Goal: Transaction & Acquisition: Purchase product/service

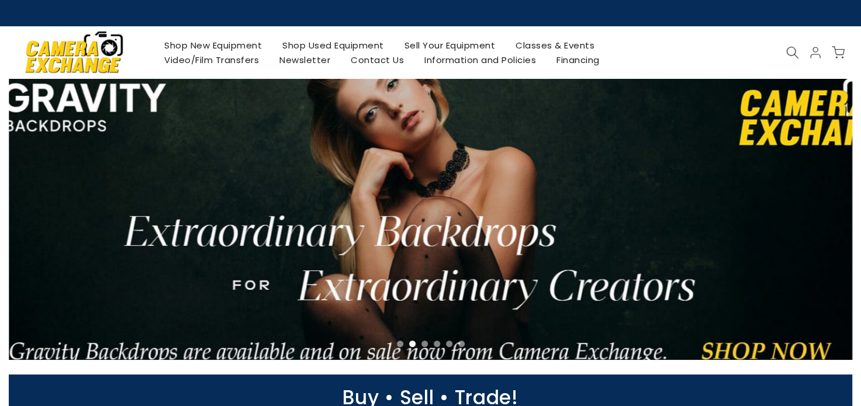
click at [198, 42] on link "Shop New Equipment" at bounding box center [213, 45] width 118 height 15
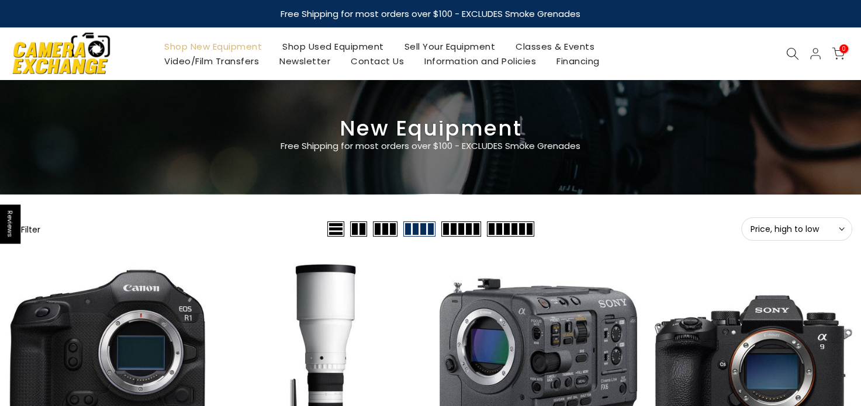
click at [64, 54] on img at bounding box center [61, 53] width 99 height 50
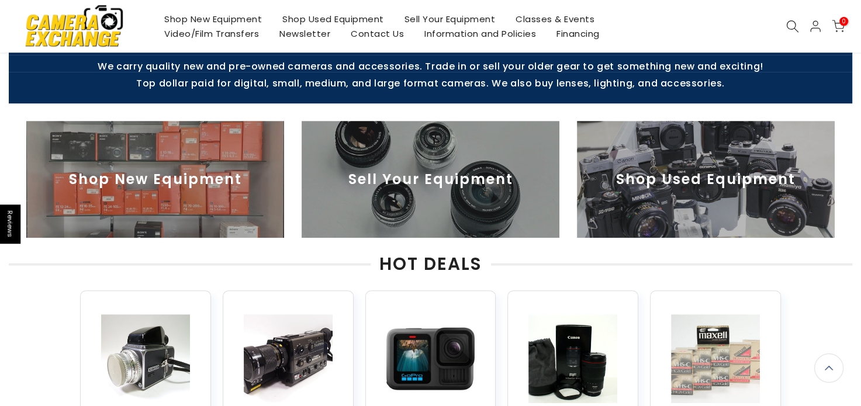
scroll to position [468, 0]
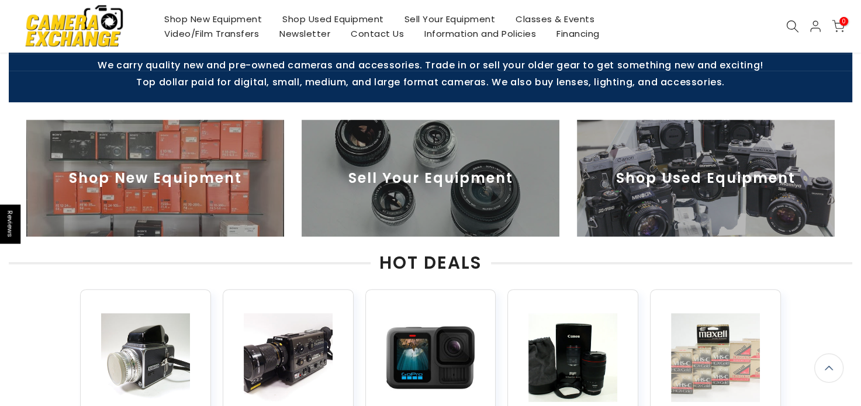
click at [126, 174] on img at bounding box center [155, 178] width 258 height 117
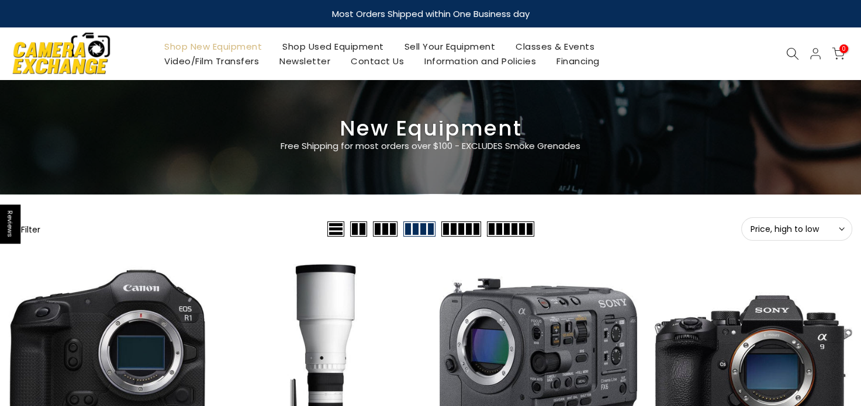
click at [12, 224] on span "Reviews" at bounding box center [10, 224] width 20 height 39
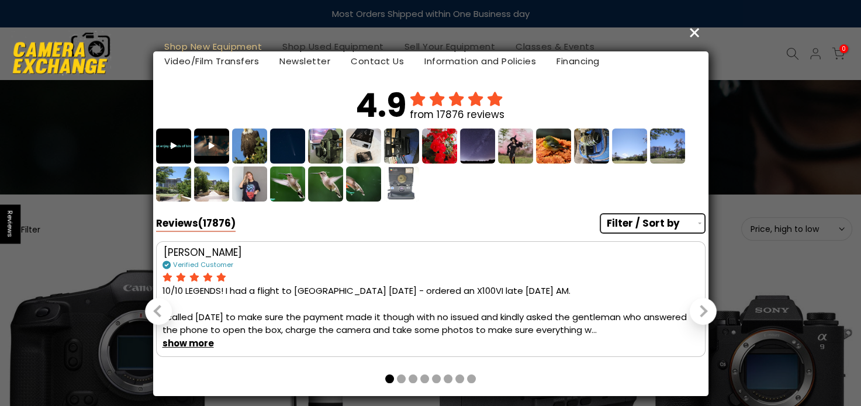
click at [694, 30] on div "Shop New Equipment Shop Used Equipment Sell Your Equipment Classes & Events Vid…" at bounding box center [431, 53] width 856 height 53
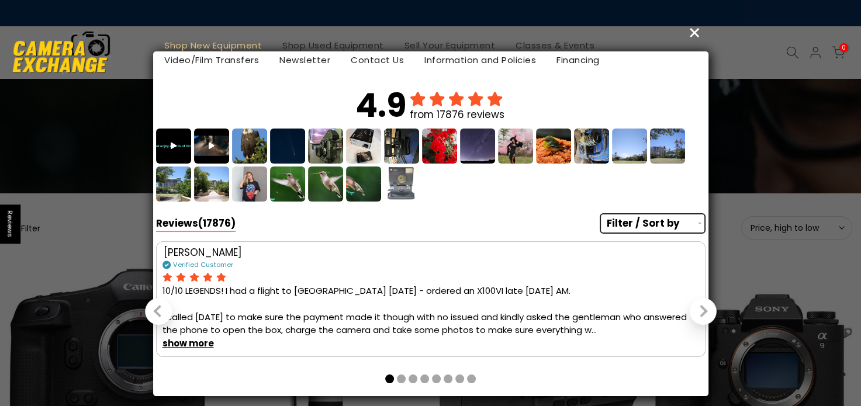
click at [694, 31] on div "Shop New Equipment Shop Used Equipment Sell Your Equipment Classes & Events Vid…" at bounding box center [431, 52] width 856 height 53
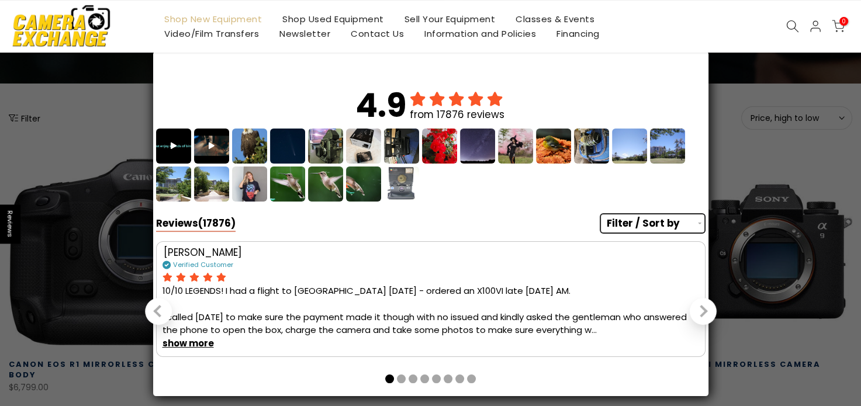
scroll to position [117, 0]
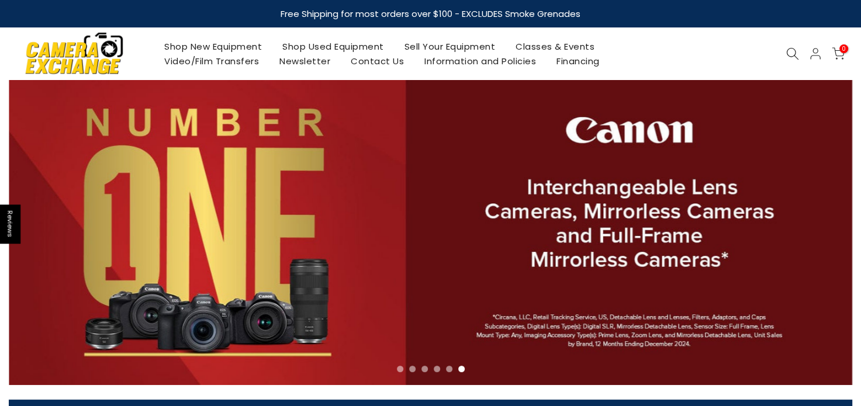
click at [209, 42] on link "Shop New Equipment" at bounding box center [213, 46] width 118 height 15
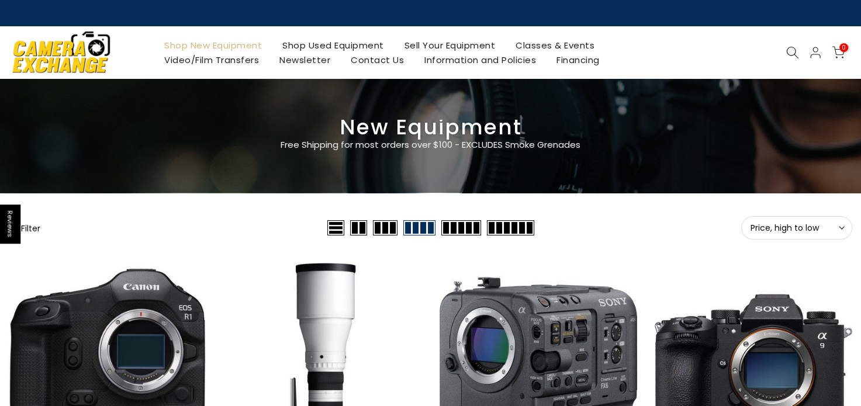
click at [336, 224] on span at bounding box center [336, 227] width 17 height 15
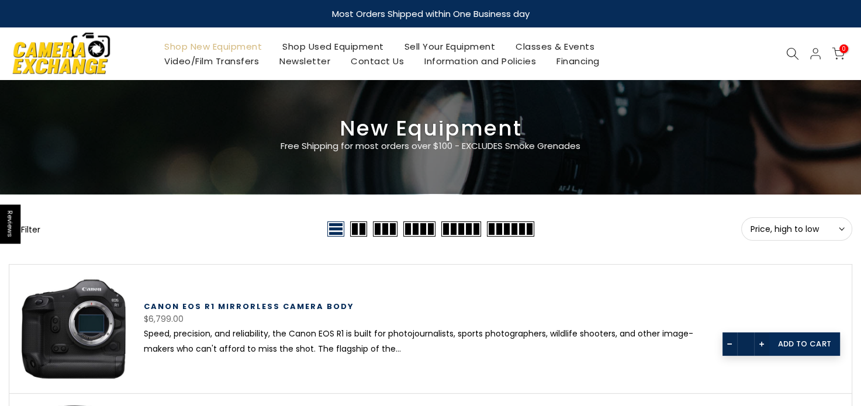
click at [63, 52] on img at bounding box center [61, 53] width 99 height 50
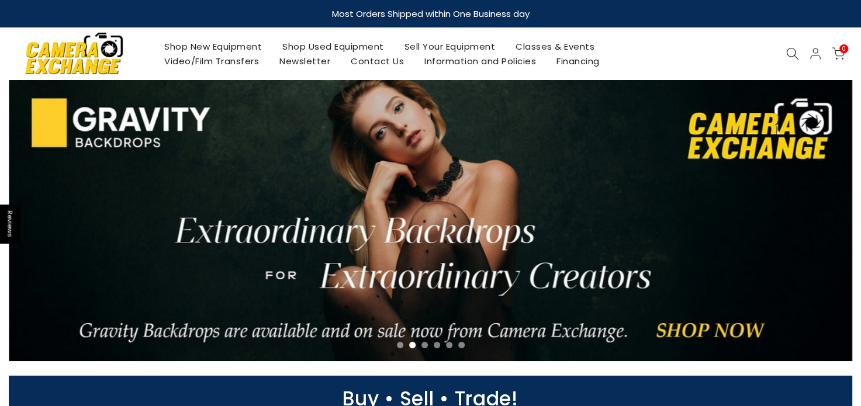
click at [696, 326] on link at bounding box center [431, 220] width 844 height 281
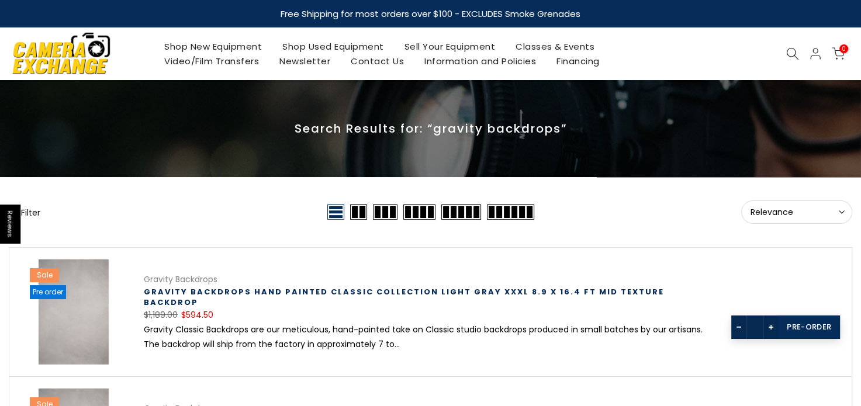
click at [8, 225] on span "Reviews" at bounding box center [10, 224] width 20 height 39
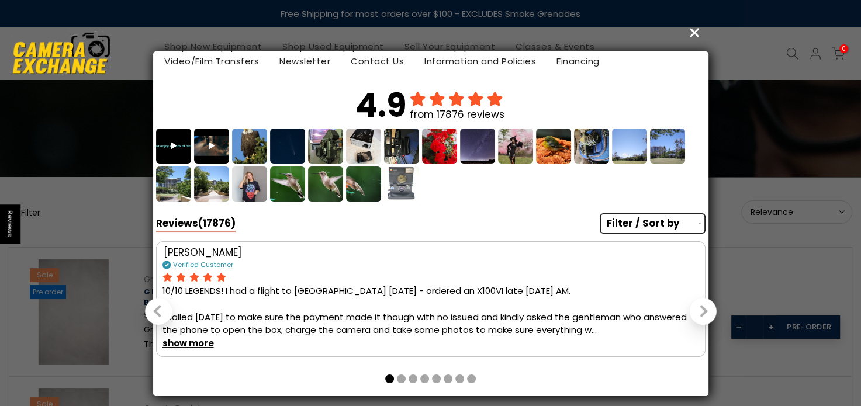
click at [696, 30] on div "Shop New Equipment Shop Used Equipment Sell Your Equipment Classes & Events Vid…" at bounding box center [431, 53] width 856 height 53
click at [692, 35] on div "Shop New Equipment Shop Used Equipment Sell Your Equipment Classes & Events Vid…" at bounding box center [431, 53] width 856 height 53
click at [695, 33] on div "Shop New Equipment Shop Used Equipment Sell Your Equipment Classes & Events Vid…" at bounding box center [431, 53] width 856 height 53
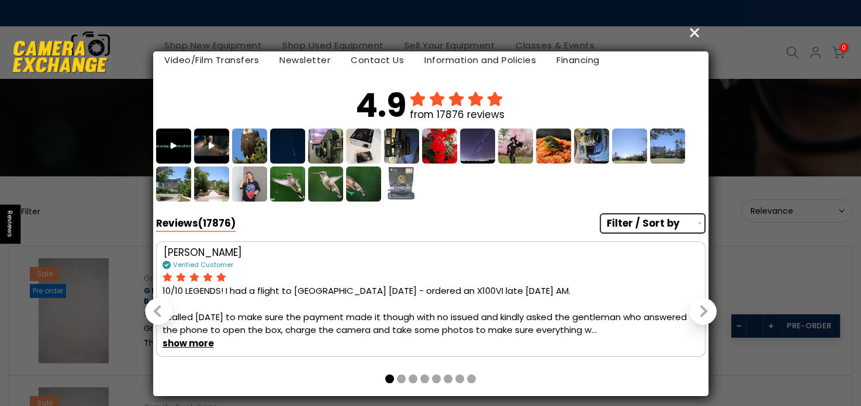
click at [692, 34] on div "Shop New Equipment Shop Used Equipment Sell Your Equipment Classes & Events Vid…" at bounding box center [431, 52] width 856 height 53
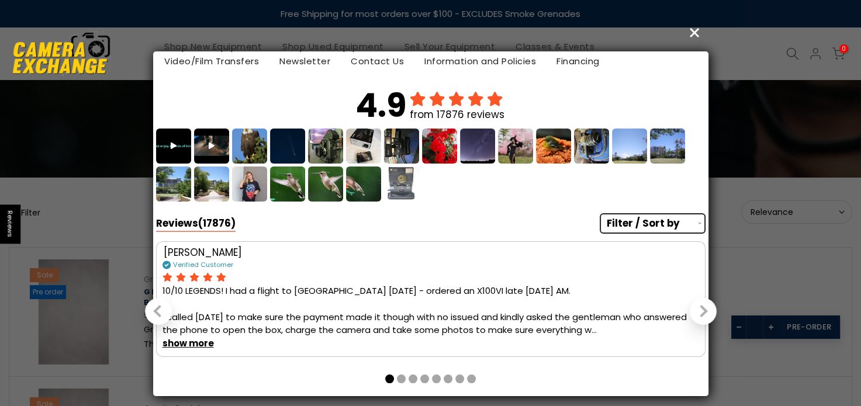
click at [370, 58] on link "Contact Us" at bounding box center [378, 61] width 74 height 15
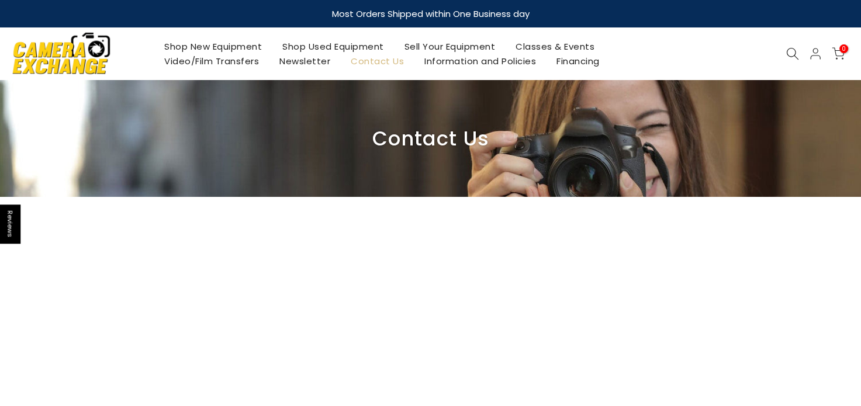
click at [189, 46] on link "Shop New Equipment" at bounding box center [213, 46] width 118 height 15
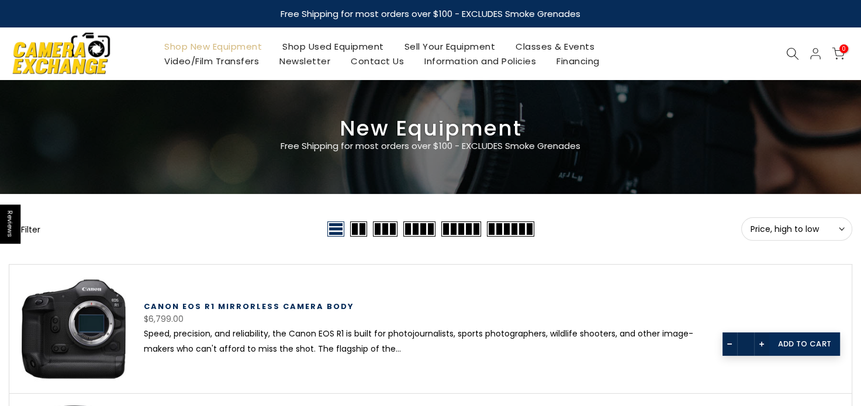
click at [508, 225] on span at bounding box center [510, 229] width 47 height 15
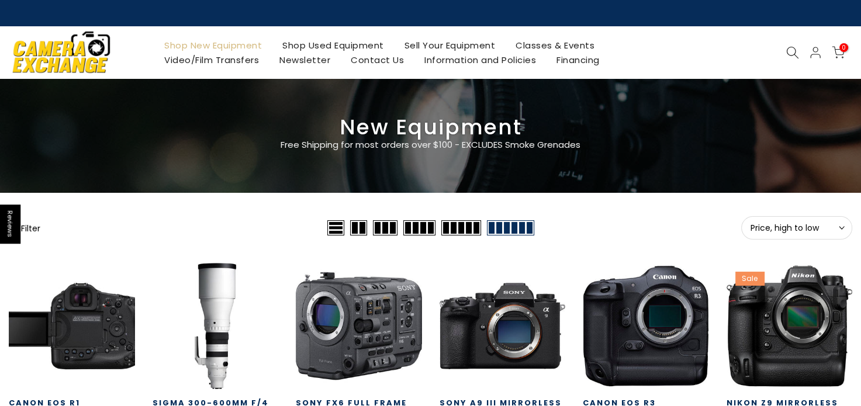
click at [119, 340] on link at bounding box center [72, 326] width 126 height 126
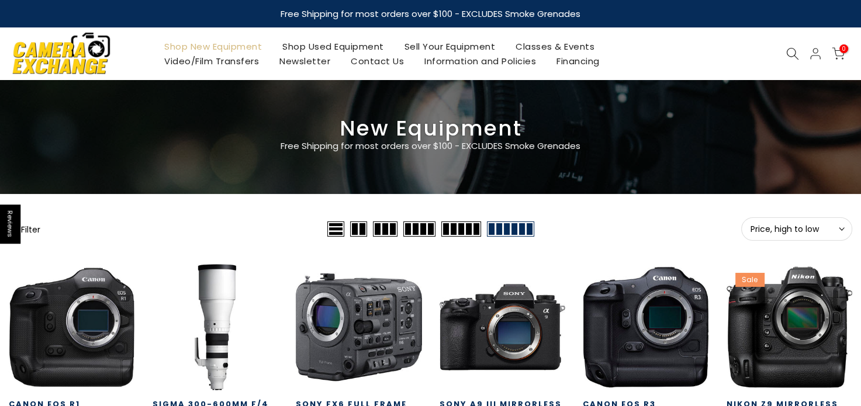
click at [320, 46] on link "Shop Used Equipment" at bounding box center [334, 46] width 122 height 15
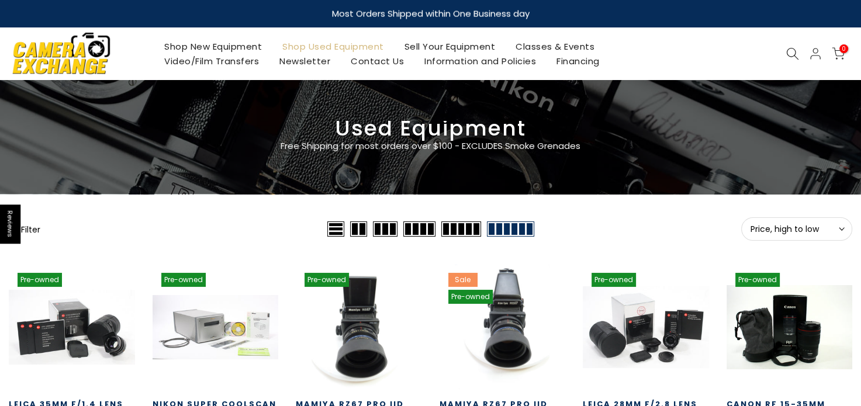
click at [208, 42] on link "Shop New Equipment" at bounding box center [213, 46] width 118 height 15
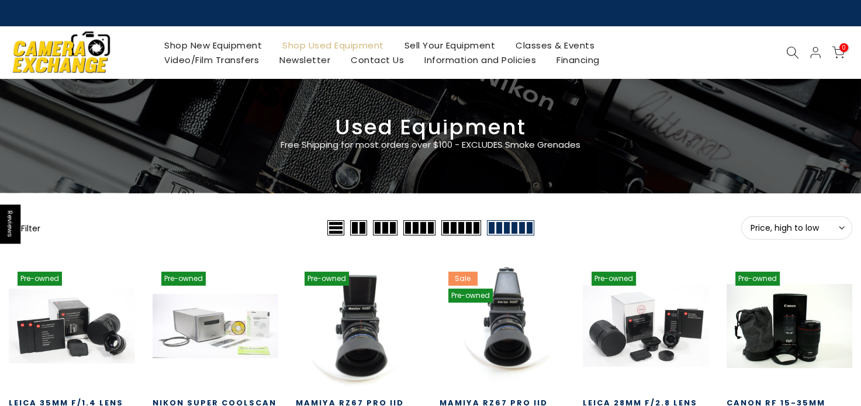
click at [215, 42] on link "Shop New Equipment" at bounding box center [213, 45] width 118 height 15
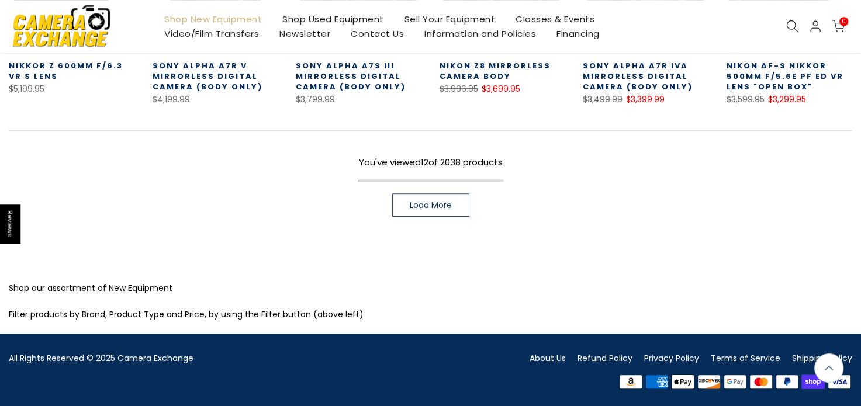
scroll to position [538, 0]
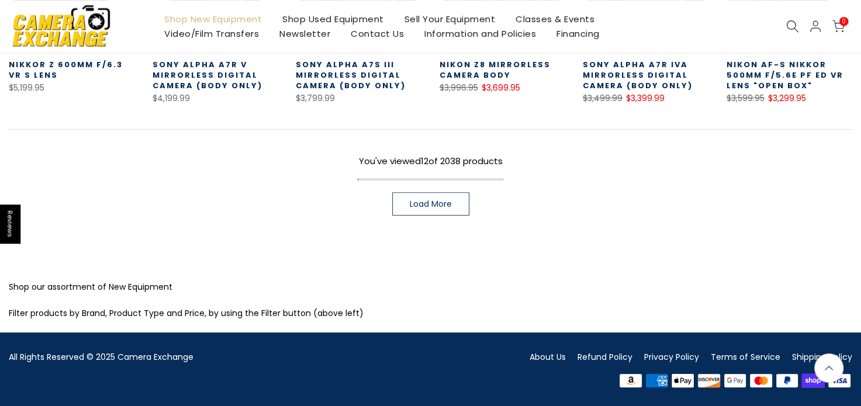
click at [10, 218] on span "Reviews" at bounding box center [10, 224] width 20 height 39
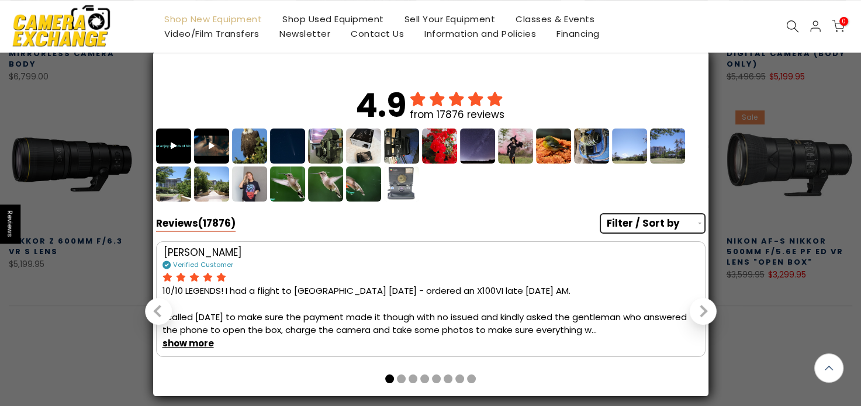
scroll to position [363, 0]
click at [699, 222] on div "Filter / Sort by photos & videos verified purchase recent highest rated lowest …" at bounding box center [653, 223] width 106 height 21
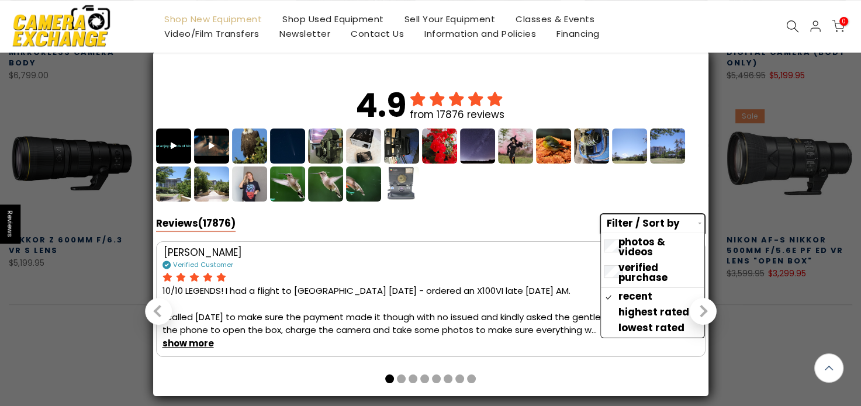
click at [636, 263] on span "verified purchase" at bounding box center [660, 273] width 83 height 20
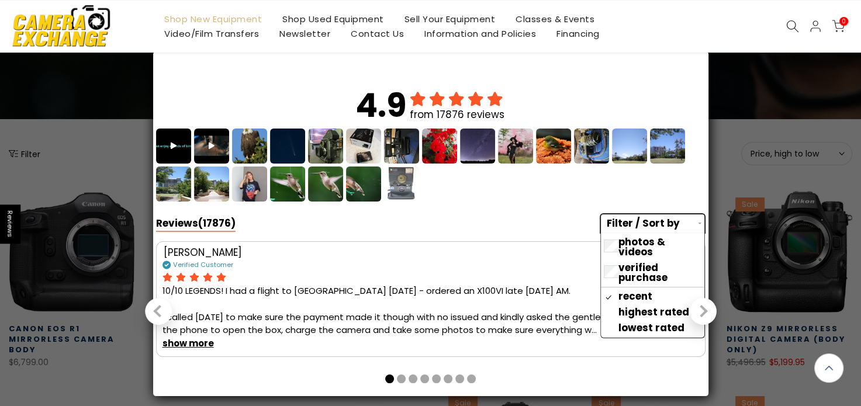
scroll to position [0, 0]
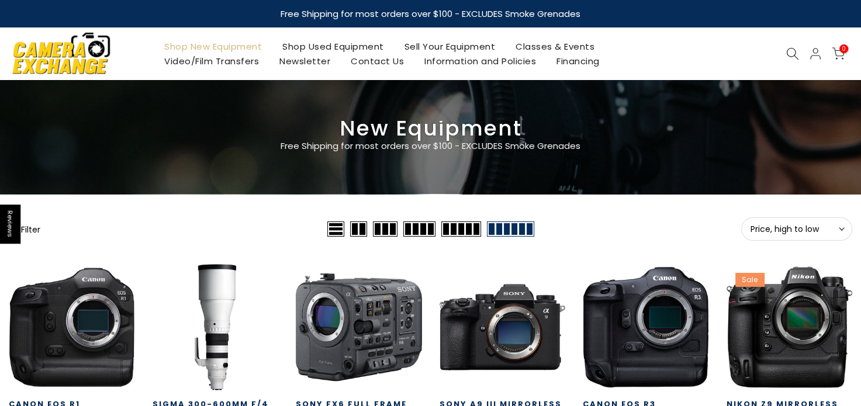
click at [9, 219] on span "Reviews" at bounding box center [10, 224] width 20 height 39
